Goal: Book appointment/travel/reservation

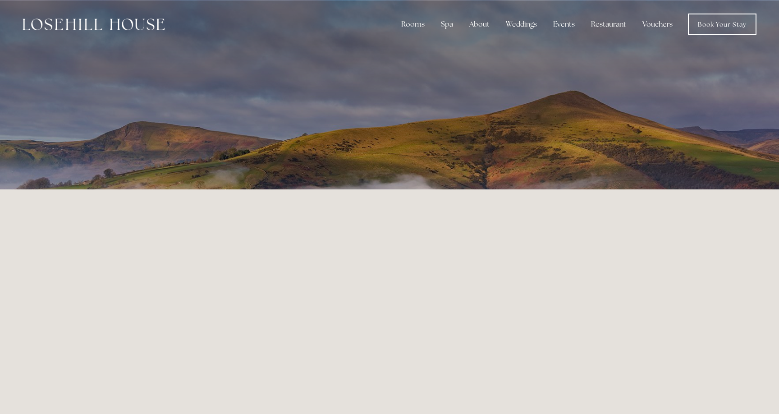
scroll to position [635, 1]
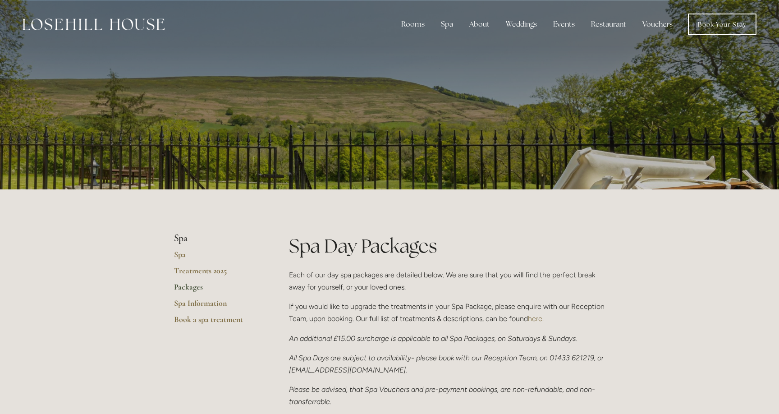
scroll to position [192, 0]
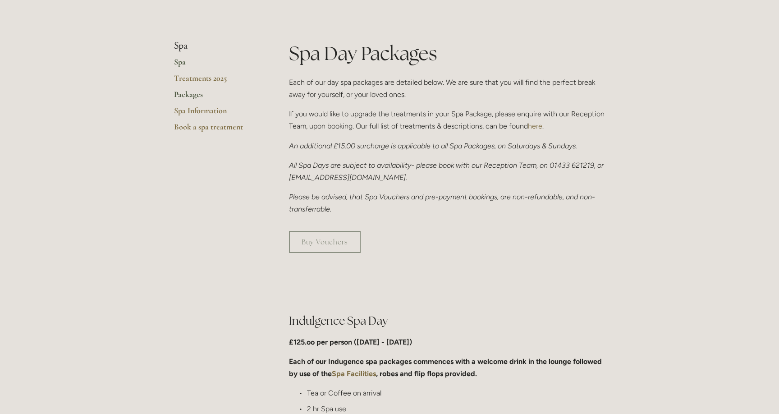
click at [186, 64] on link "Spa" at bounding box center [217, 65] width 86 height 16
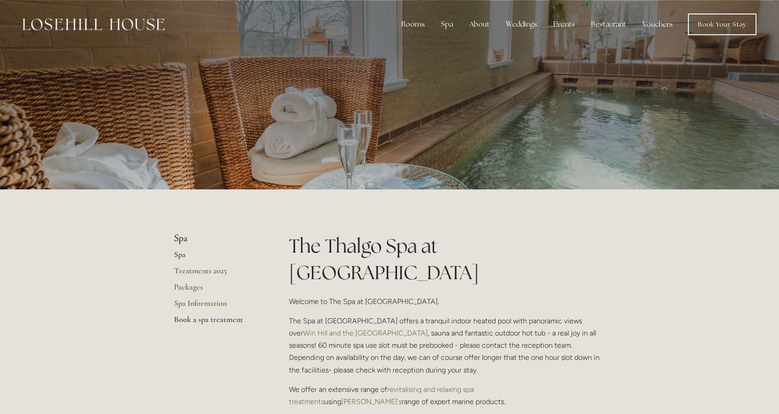
click at [213, 317] on link "Book a spa treatment" at bounding box center [217, 322] width 86 height 16
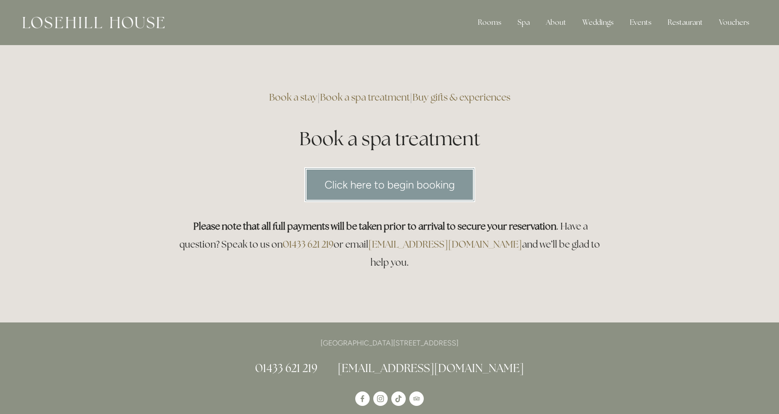
click at [352, 203] on div "Click here to begin booking" at bounding box center [389, 185] width 446 height 50
click at [352, 197] on link "Click here to begin booking" at bounding box center [389, 184] width 171 height 35
click at [426, 142] on h1 "Book a spa treatment" at bounding box center [389, 138] width 431 height 27
